Goal: Check status: Check status

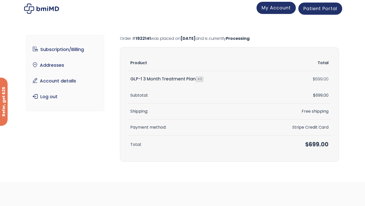
click at [280, 9] on span "My Account" at bounding box center [275, 8] width 29 height 6
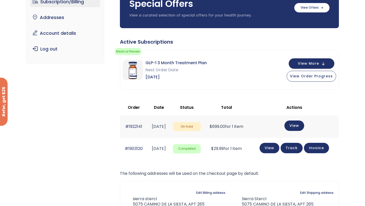
scroll to position [53, 0]
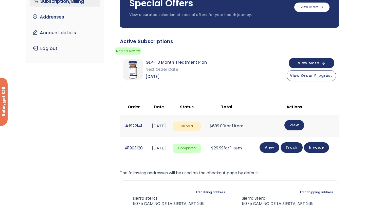
click at [201, 126] on span "On hold" at bounding box center [187, 125] width 28 height 9
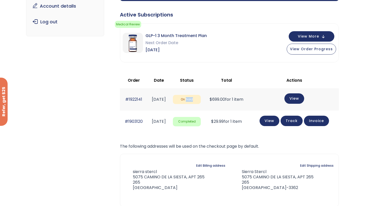
scroll to position [80, 0]
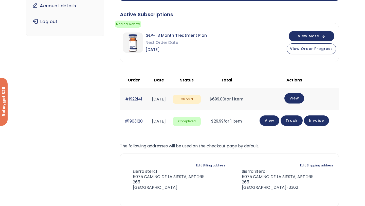
click at [206, 158] on div "Billing address Edit Billing address sierra stercl 5075 CAMINO DE LA SIESTA, AP…" at bounding box center [229, 179] width 219 height 53
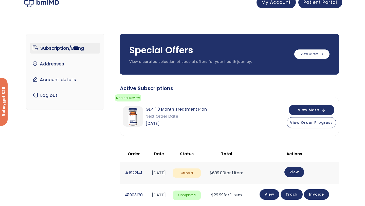
scroll to position [0, 0]
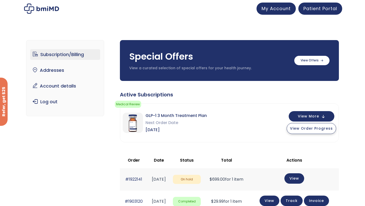
click at [306, 132] on button "View Order Progress" at bounding box center [310, 128] width 49 height 11
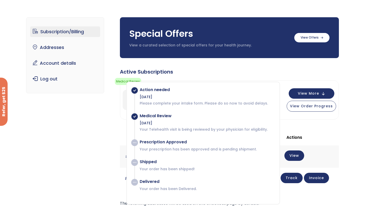
scroll to position [24, 0]
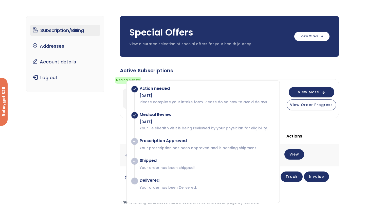
click at [226, 72] on div "Active Subscriptions" at bounding box center [229, 70] width 219 height 7
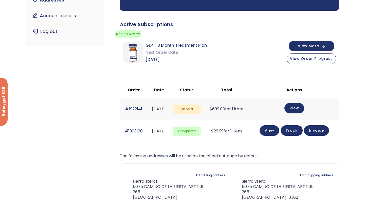
scroll to position [0, 0]
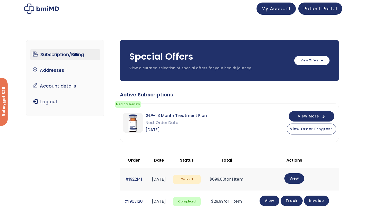
click at [69, 56] on link "Subscription/Billing" at bounding box center [65, 54] width 70 height 11
